Goal: Subscribe to service/newsletter

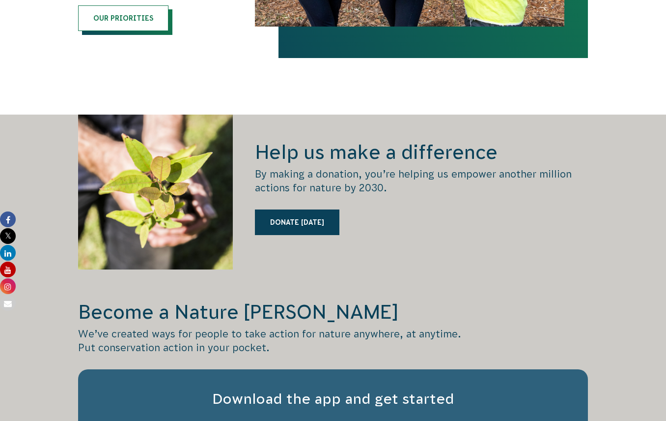
scroll to position [1376, 0]
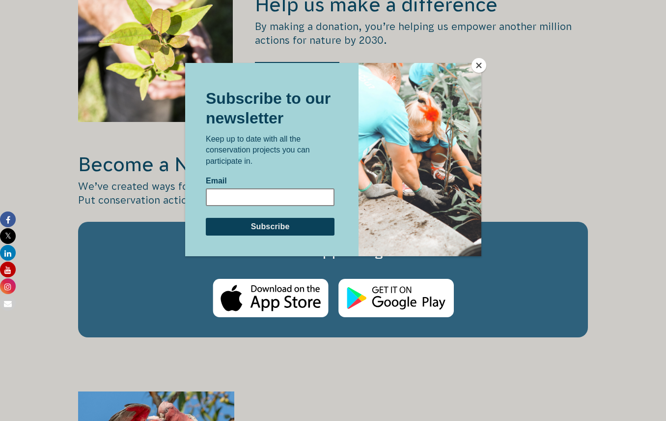
click at [237, 198] on input "Email" at bounding box center [269, 197] width 129 height 18
type input "[PERSON_NAME][EMAIL_ADDRESS][DOMAIN_NAME]"
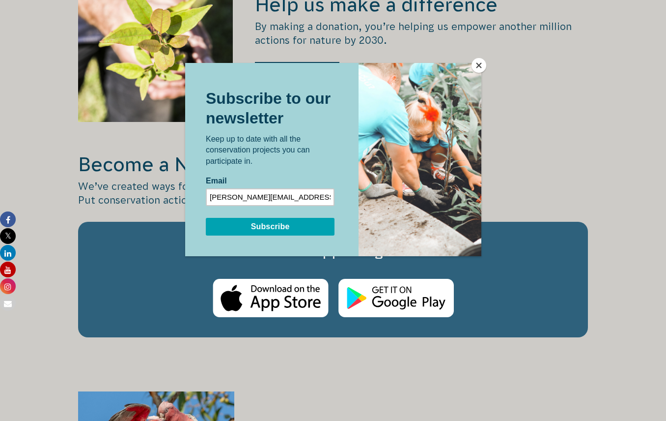
click at [289, 224] on input "Subscribe" at bounding box center [269, 227] width 129 height 18
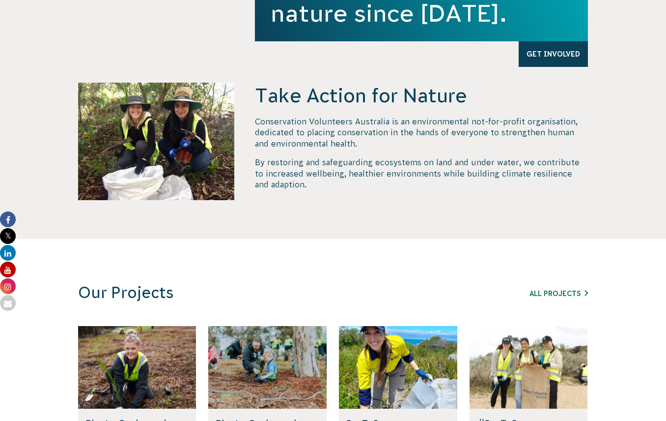
scroll to position [393, 0]
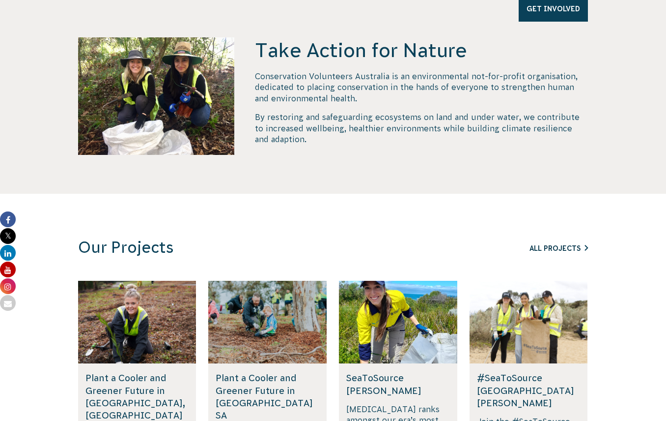
click at [559, 248] on link "All Projects" at bounding box center [559, 248] width 58 height 8
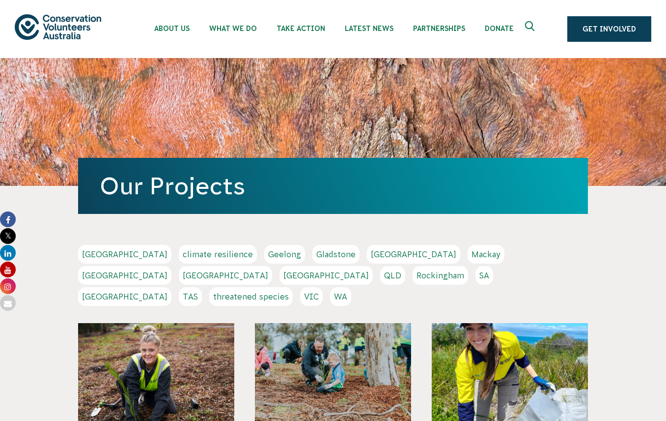
click at [272, 266] on link "[GEOGRAPHIC_DATA]" at bounding box center [225, 275] width 93 height 19
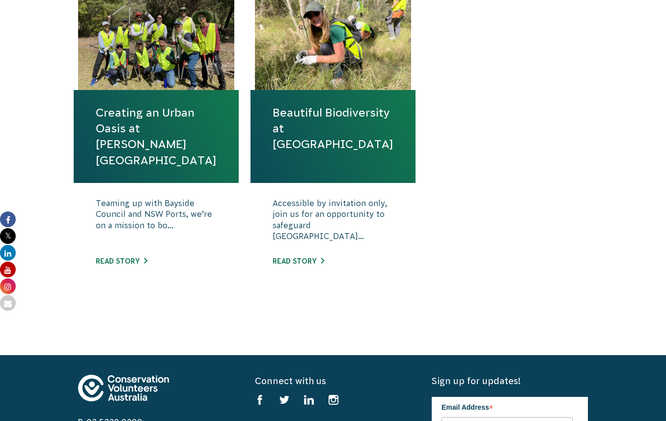
scroll to position [442, 0]
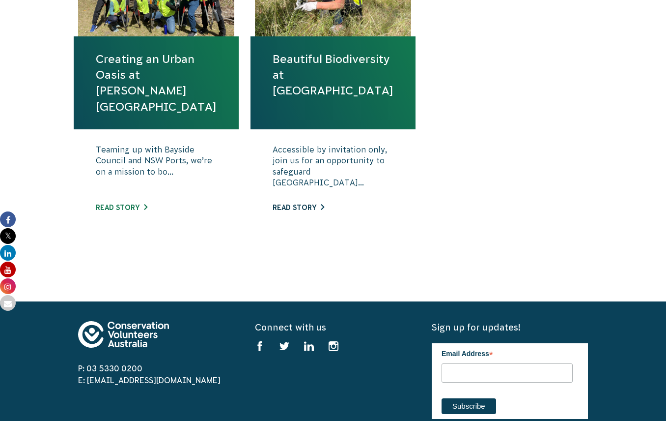
click at [296, 205] on link "Read story" at bounding box center [299, 207] width 52 height 8
